Goal: Information Seeking & Learning: Learn about a topic

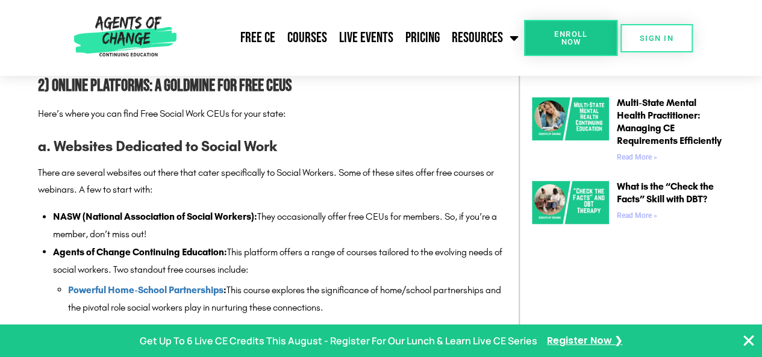
scroll to position [883, 0]
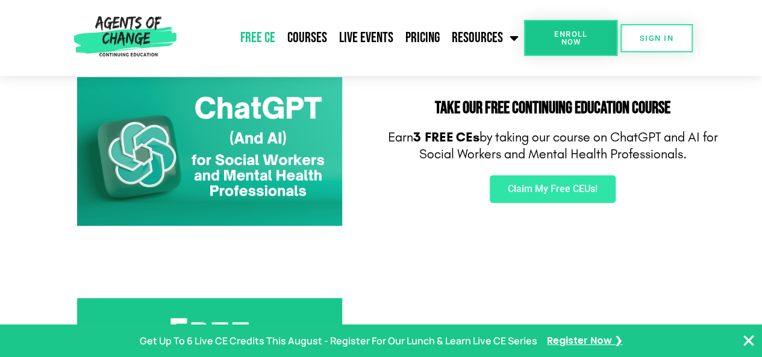
scroll to position [207, 0]
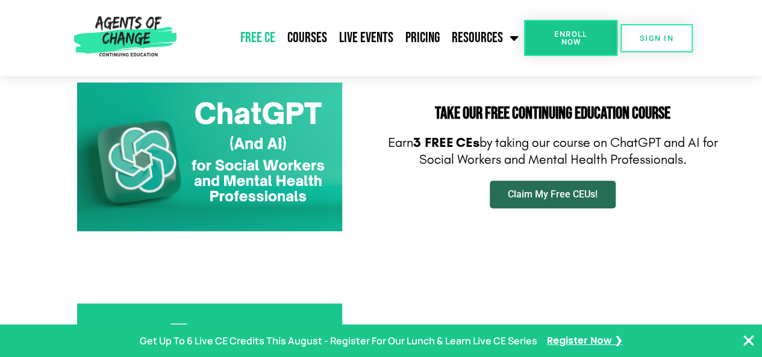
click at [556, 196] on span "Claim My Free CEUs!" at bounding box center [553, 195] width 90 height 10
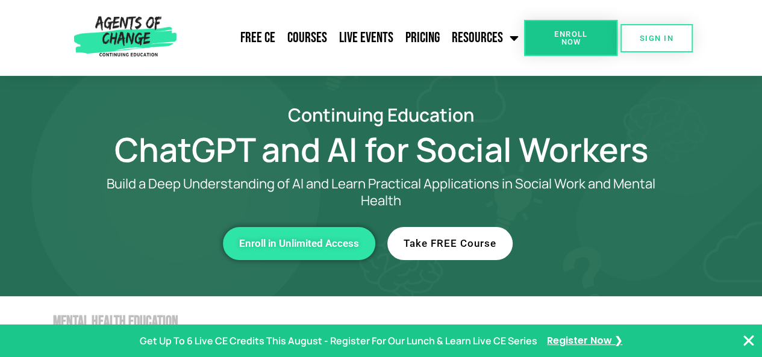
click at [465, 243] on span "Take FREE Course" at bounding box center [450, 244] width 93 height 10
